Goal: Task Accomplishment & Management: Manage account settings

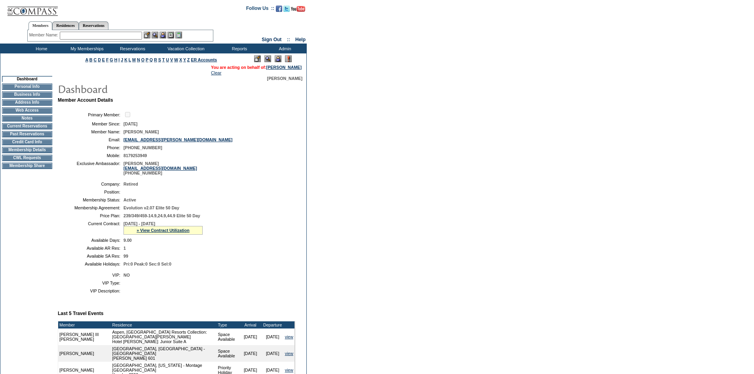
click at [117, 35] on input "text" at bounding box center [101, 36] width 82 height 8
paste input "[PERSON_NAME]"
drag, startPoint x: 103, startPoint y: 38, endPoint x: 46, endPoint y: 32, distance: 57.3
click at [46, 32] on div "Member Name: [PERSON_NAME]" at bounding box center [120, 36] width 182 height 8
drag, startPoint x: 96, startPoint y: 40, endPoint x: 82, endPoint y: 40, distance: 14.3
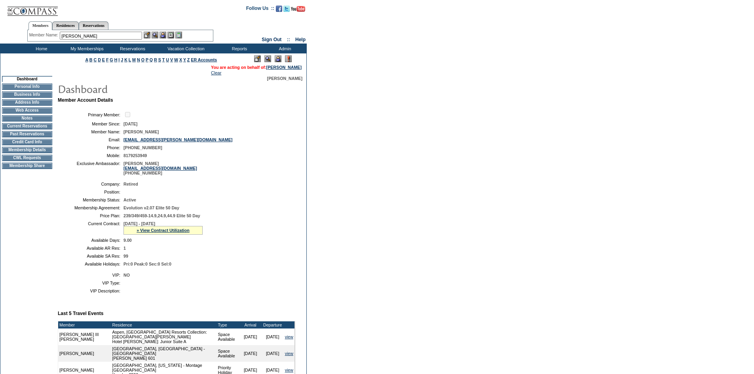
click at [82, 40] on div "Member Name: [PERSON_NAME] Destination or Residence: ReservationId:" at bounding box center [120, 35] width 186 height 11
drag, startPoint x: 102, startPoint y: 36, endPoint x: 82, endPoint y: 42, distance: 21.2
click at [82, 42] on div "Members Residences Reservations Member Name: [PERSON_NAME] Destination or Resid…" at bounding box center [120, 29] width 186 height 25
drag, startPoint x: 100, startPoint y: 38, endPoint x: 85, endPoint y: 41, distance: 15.2
click at [85, 41] on div "Member Name: [PERSON_NAME] Destination or Residence: ReservationId:" at bounding box center [120, 35] width 186 height 11
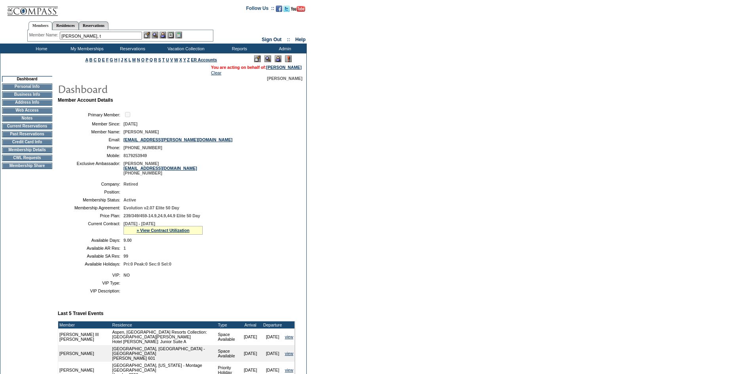
drag, startPoint x: 88, startPoint y: 36, endPoint x: 83, endPoint y: 38, distance: 5.8
click at [83, 38] on input "[PERSON_NAME], t" at bounding box center [101, 36] width 82 height 8
type input "B"
type input "[PERSON_NAME]"
click at [38, 11] on img at bounding box center [32, 8] width 51 height 16
